Goal: Task Accomplishment & Management: Manage account settings

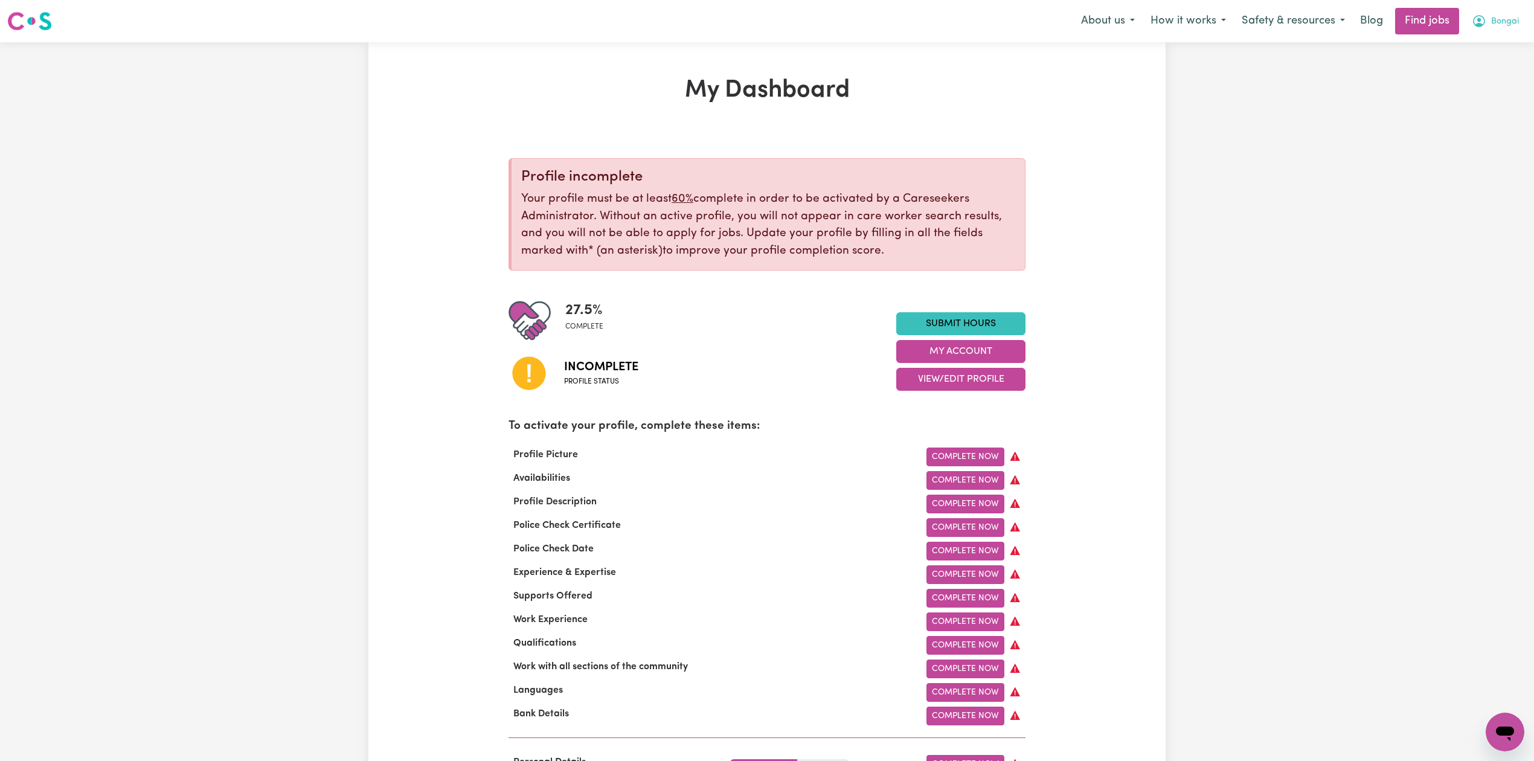
click at [1522, 21] on button "Bongai" at bounding box center [1495, 20] width 63 height 25
click at [1453, 89] on link "Logout" at bounding box center [1478, 92] width 95 height 23
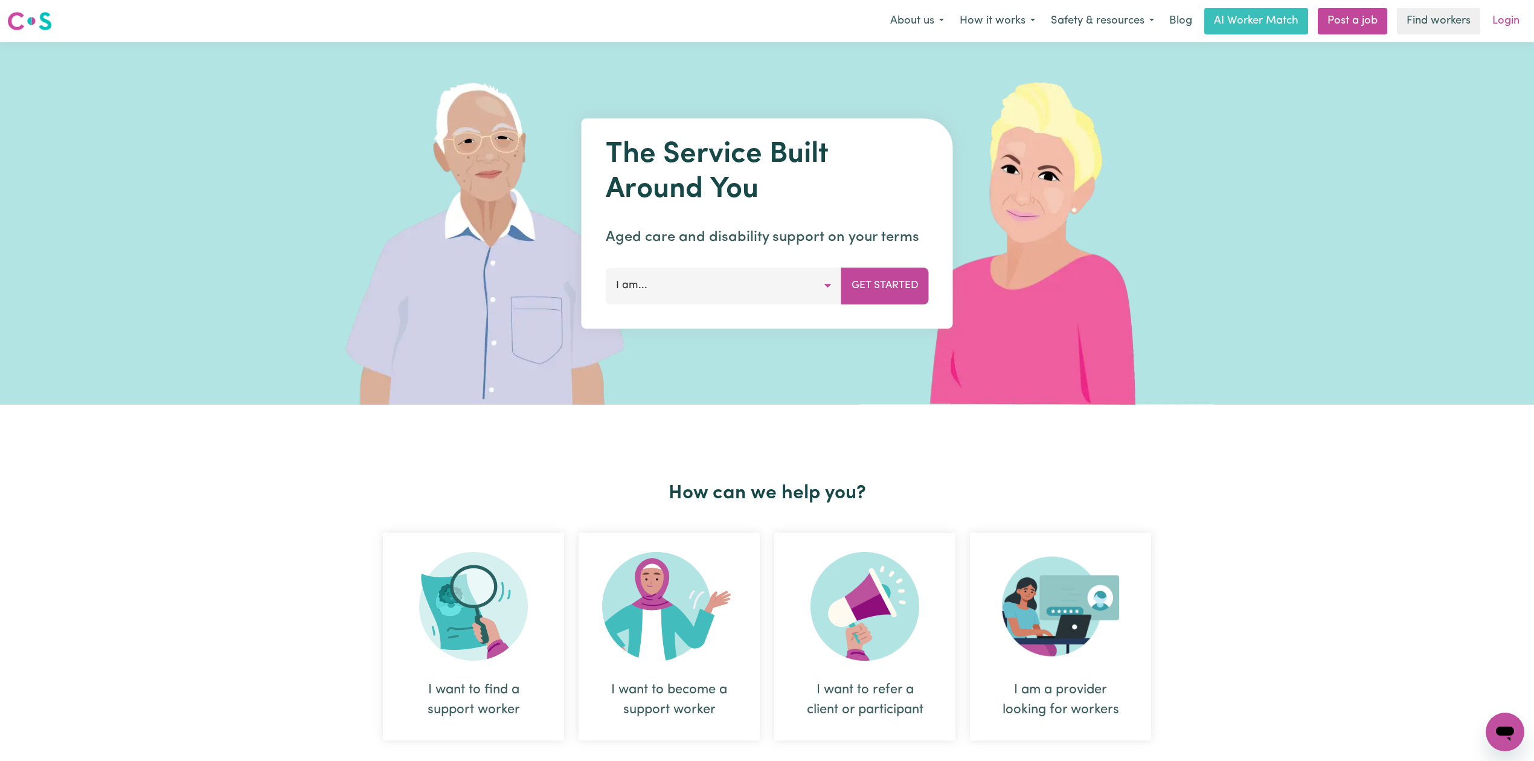
click at [1498, 21] on link "Login" at bounding box center [1506, 21] width 42 height 27
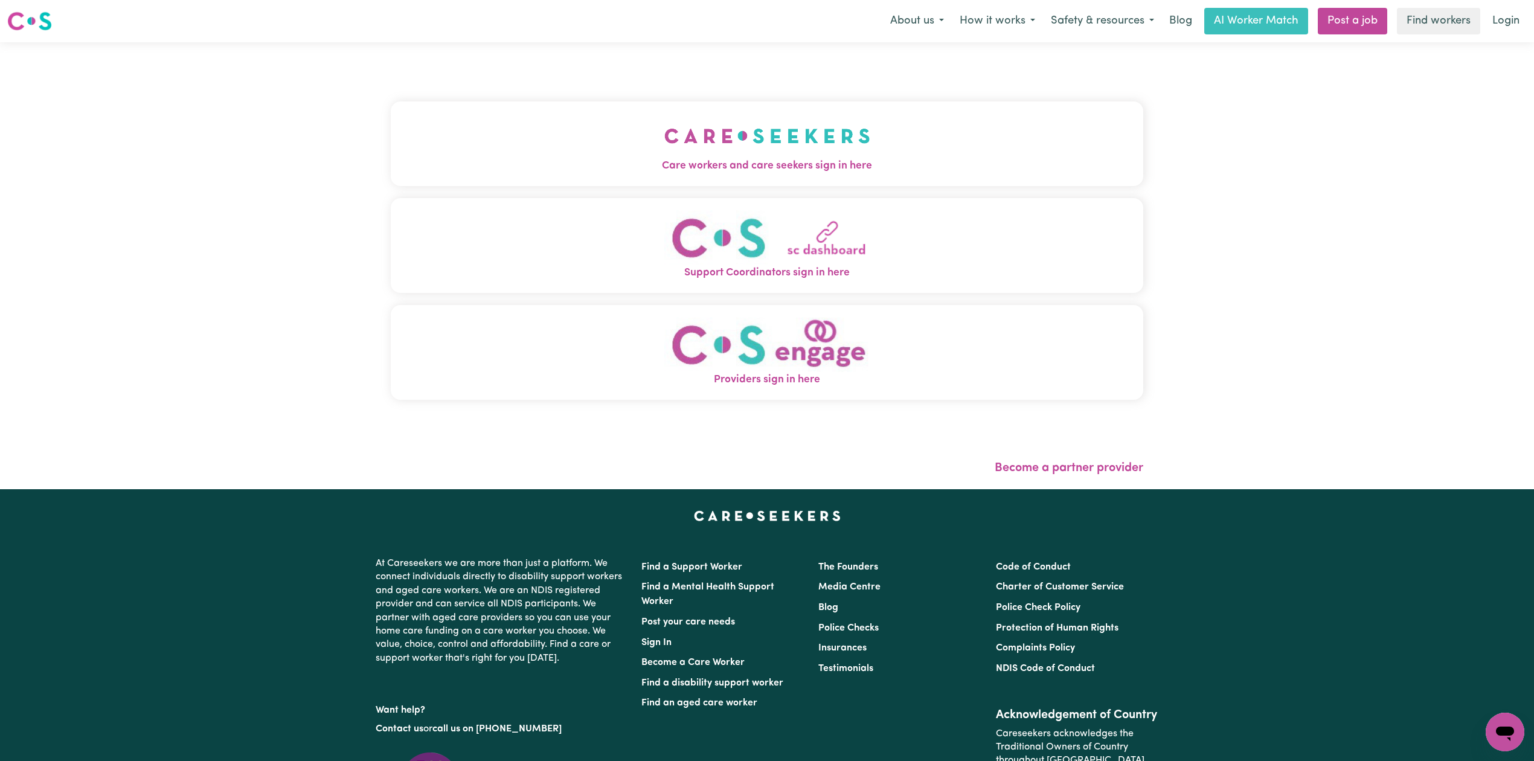
click at [561, 124] on button "Care workers and care seekers sign in here" at bounding box center [767, 143] width 753 height 85
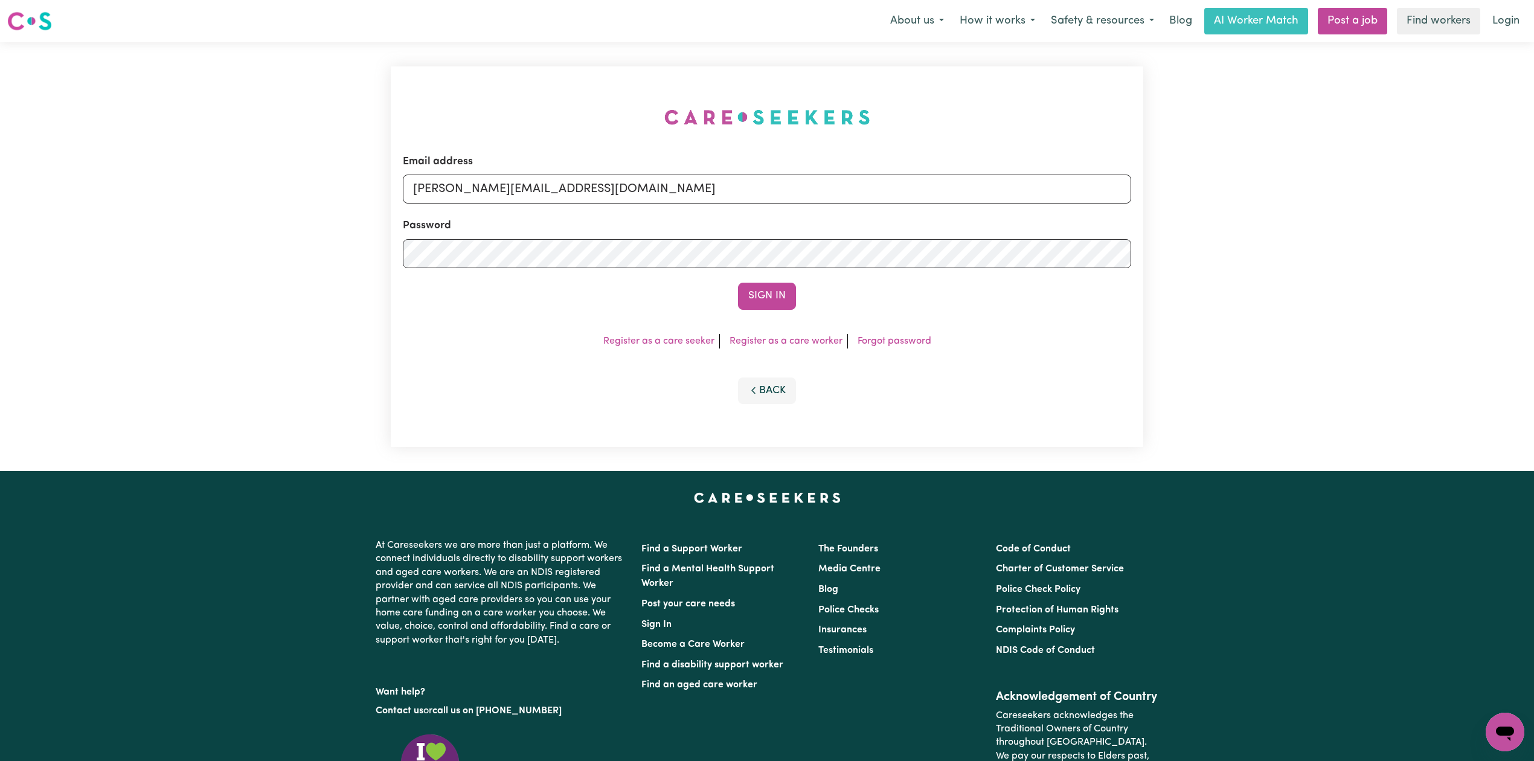
click at [583, 169] on div "Email address [PERSON_NAME][EMAIL_ADDRESS][DOMAIN_NAME]" at bounding box center [767, 179] width 728 height 50
drag, startPoint x: 559, startPoint y: 196, endPoint x: 549, endPoint y: 204, distance: 12.5
click at [559, 196] on input "[PERSON_NAME][EMAIL_ADDRESS][DOMAIN_NAME]" at bounding box center [767, 189] width 728 height 29
drag, startPoint x: 473, startPoint y: 189, endPoint x: 835, endPoint y: 226, distance: 363.0
click at [835, 226] on form "Email address Superuser~[EMAIL_ADDRESS][DOMAIN_NAME] Password Sign In" at bounding box center [767, 232] width 728 height 156
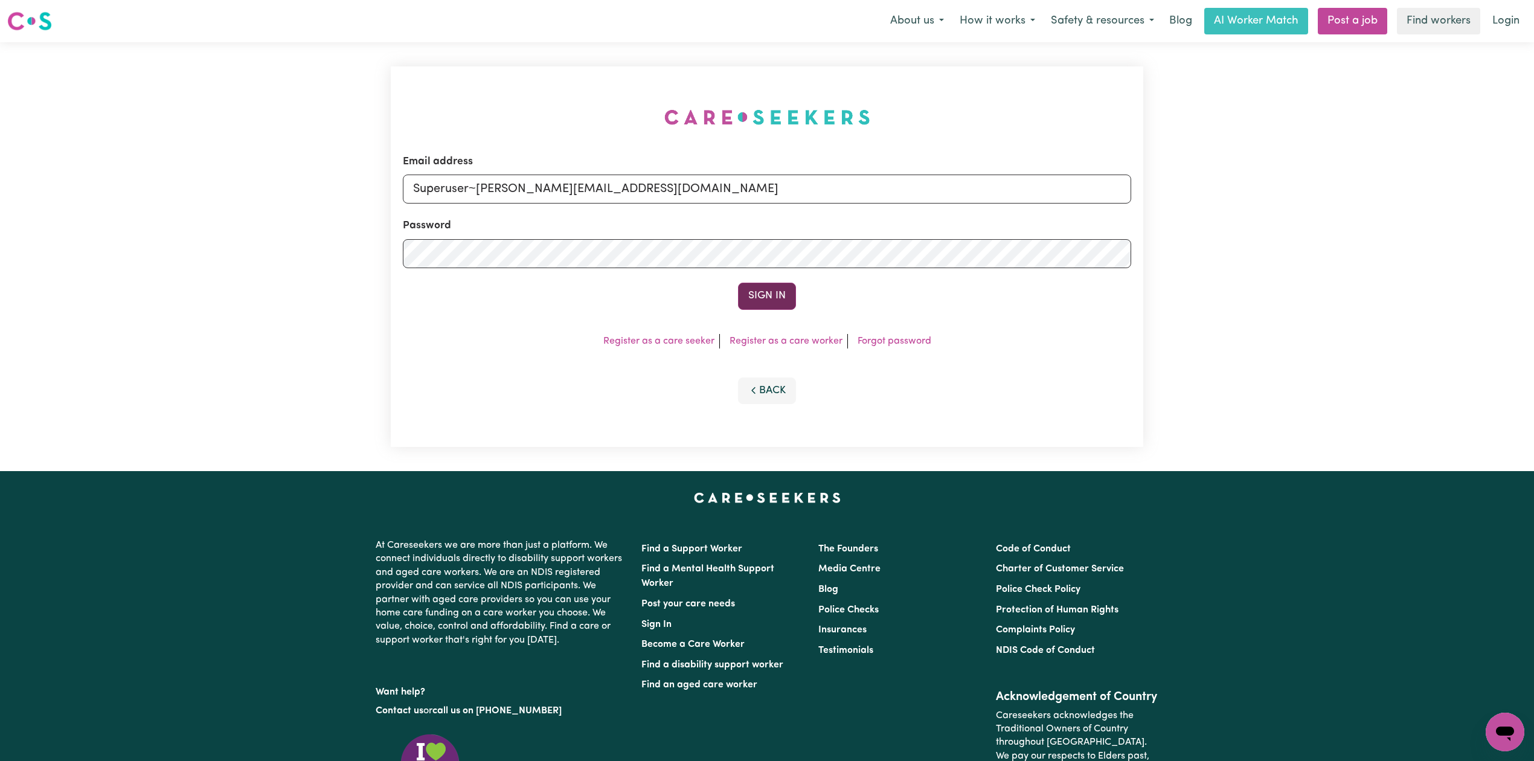
type input "Superuser~[PERSON_NAME][EMAIL_ADDRESS][DOMAIN_NAME]"
click at [754, 290] on button "Sign In" at bounding box center [767, 296] width 58 height 27
